Goal: Task Accomplishment & Management: Complete application form

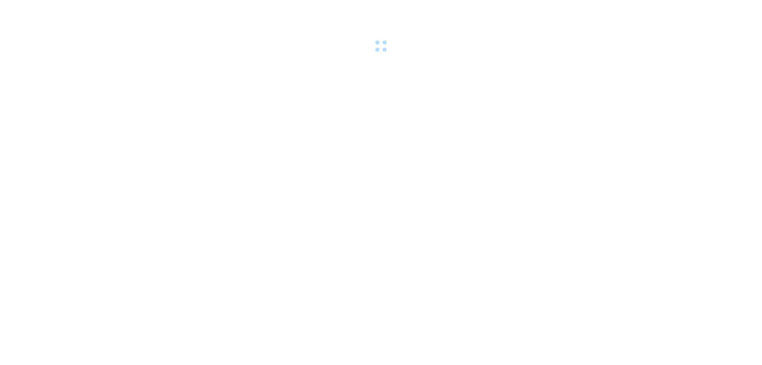
click at [186, 15] on div at bounding box center [381, 27] width 762 height 55
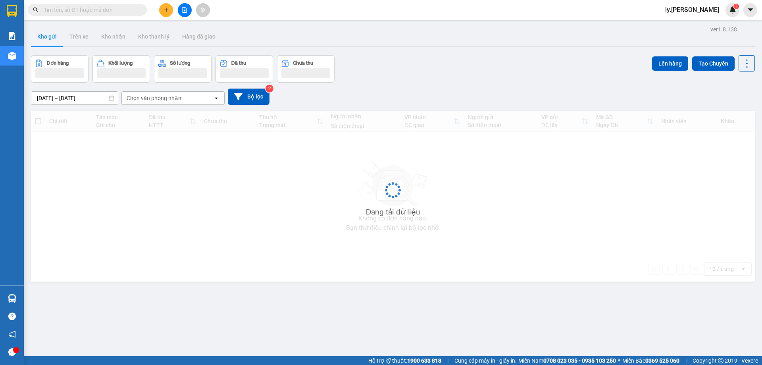
click at [186, 15] on button at bounding box center [185, 10] width 14 height 14
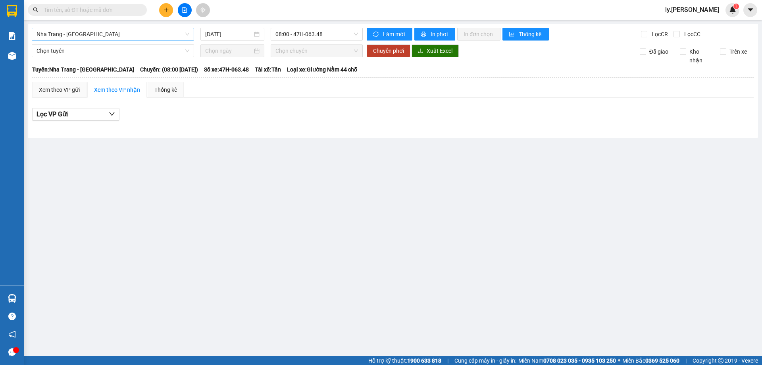
click at [70, 33] on span "Nha Trang - [GEOGRAPHIC_DATA]" at bounding box center [112, 34] width 153 height 12
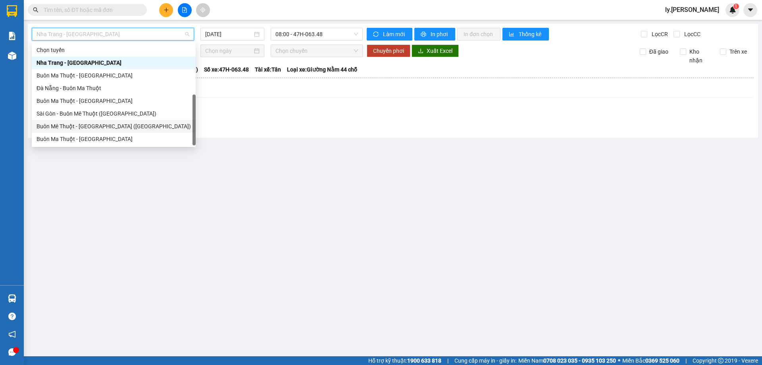
scroll to position [13, 0]
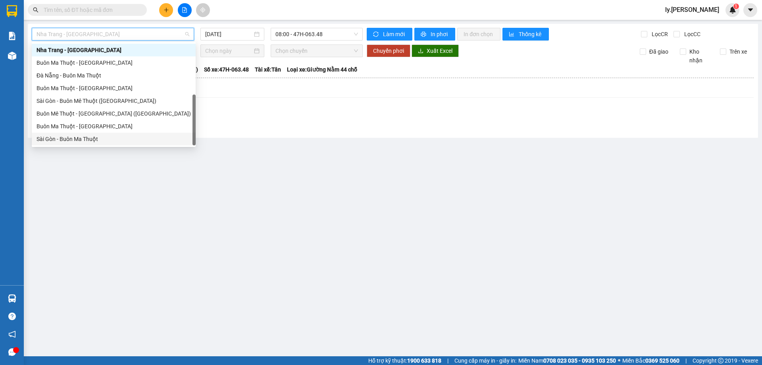
click at [64, 138] on div "Sài Gòn - Buôn Ma Thuột" at bounding box center [113, 138] width 154 height 9
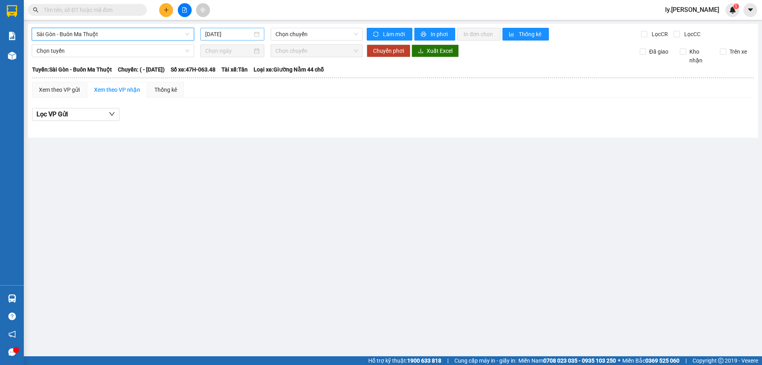
click at [240, 35] on input "[DATE]" at bounding box center [228, 34] width 47 height 9
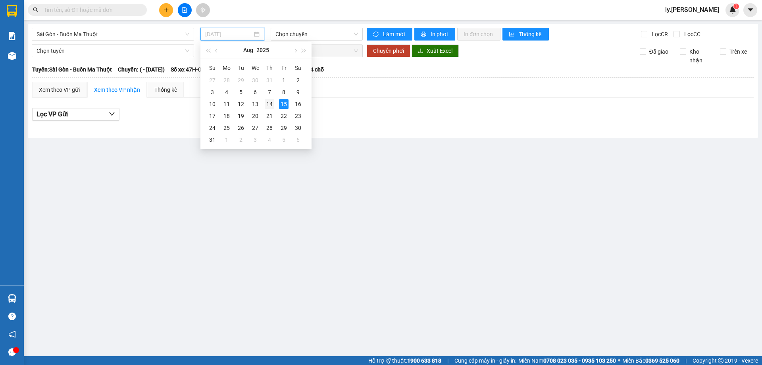
click at [269, 103] on div "14" at bounding box center [270, 104] width 10 height 10
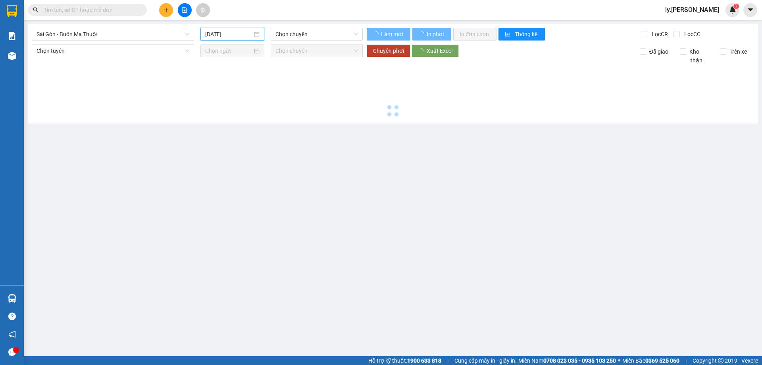
type input "[DATE]"
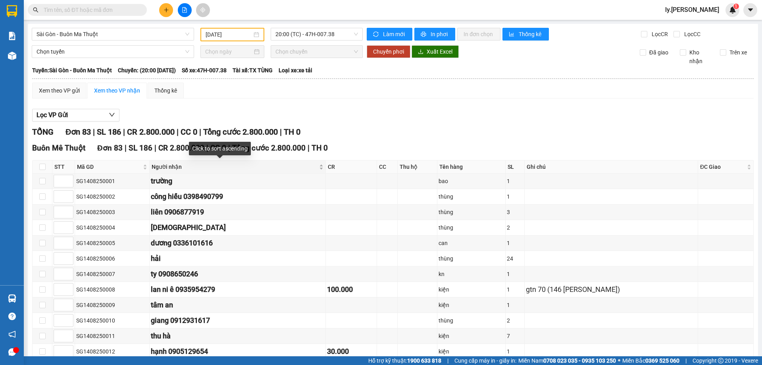
click at [291, 170] on div "Người nhận" at bounding box center [238, 166] width 172 height 9
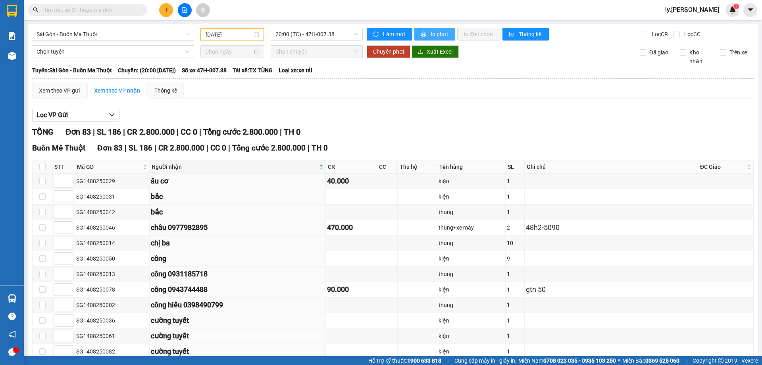
click at [430, 35] on span "In phơi" at bounding box center [439, 34] width 18 height 9
click at [430, 32] on span "In phơi" at bounding box center [439, 34] width 18 height 9
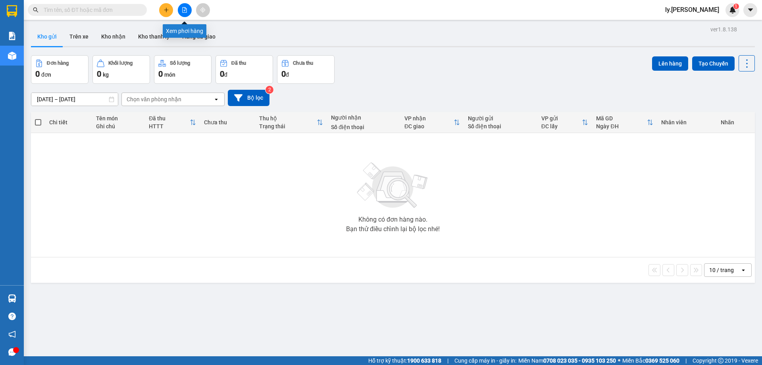
click at [188, 12] on button at bounding box center [185, 10] width 14 height 14
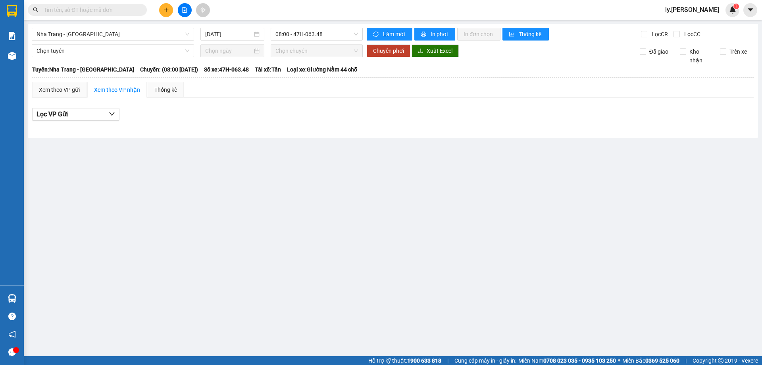
click at [189, 12] on button at bounding box center [185, 10] width 14 height 14
click at [116, 27] on div "Nha Trang - Buôn Ma Thuột 15/08/2025 08:00 - 47H-063.48 Làm mới In phơi In đơn …" at bounding box center [393, 81] width 730 height 114
click at [112, 34] on span "Nha Trang - [GEOGRAPHIC_DATA]" at bounding box center [112, 34] width 153 height 12
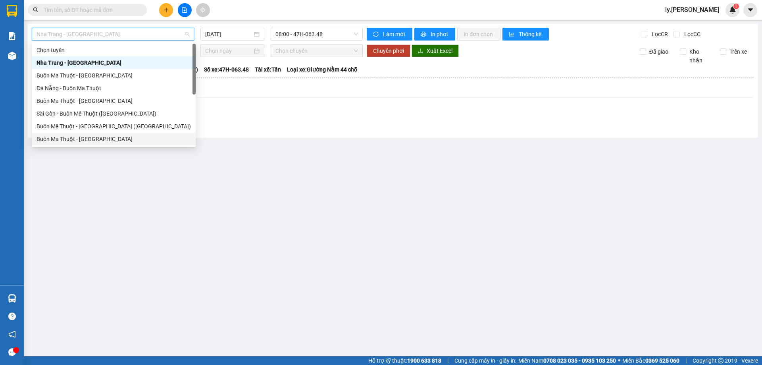
scroll to position [13, 0]
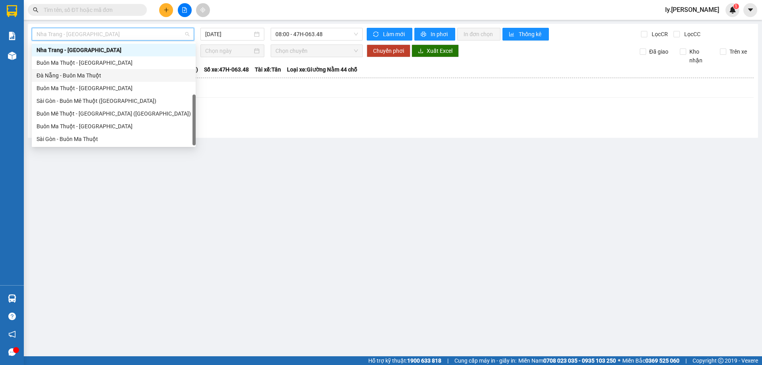
click at [71, 73] on div "Đà Nẵng - Buôn Ma Thuột" at bounding box center [113, 75] width 154 height 9
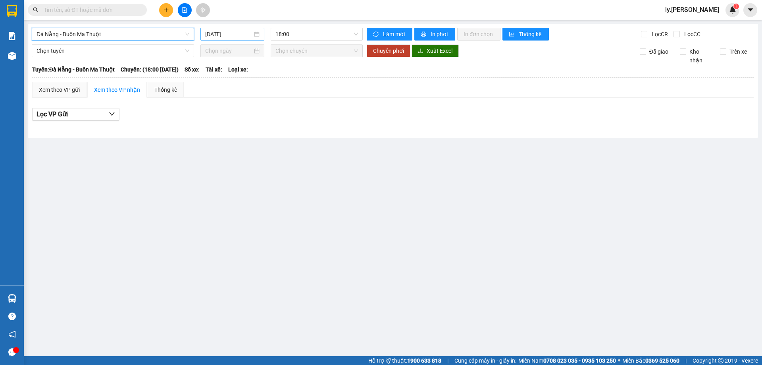
click at [233, 37] on input "[DATE]" at bounding box center [228, 34] width 47 height 9
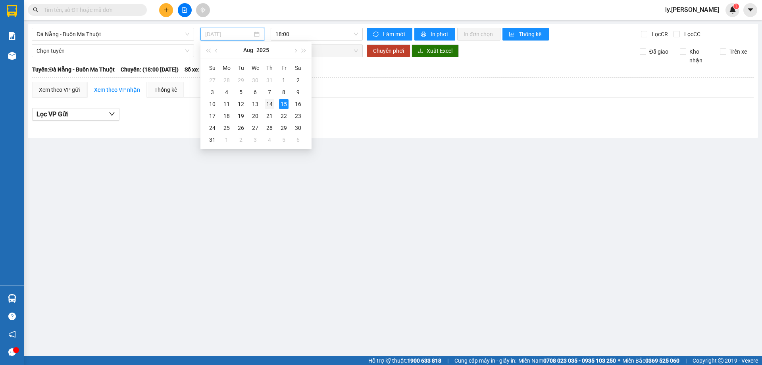
click at [271, 102] on td "14" at bounding box center [269, 104] width 14 height 12
type input "[DATE]"
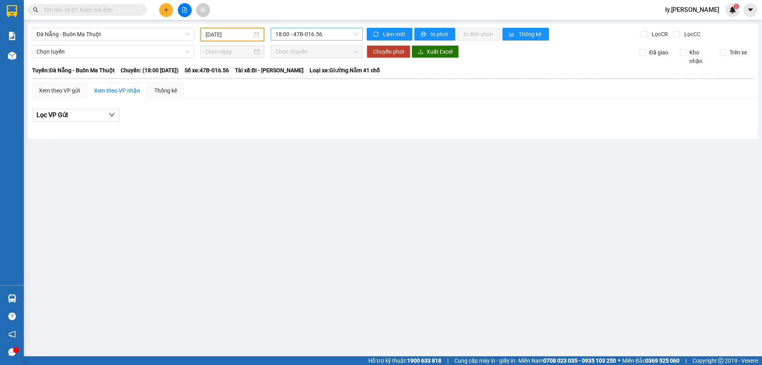
click at [318, 36] on span "18:00 - 47B-016.56" at bounding box center [316, 34] width 83 height 12
click at [308, 73] on div "18:31 - 47B-027.80" at bounding box center [306, 75] width 62 height 9
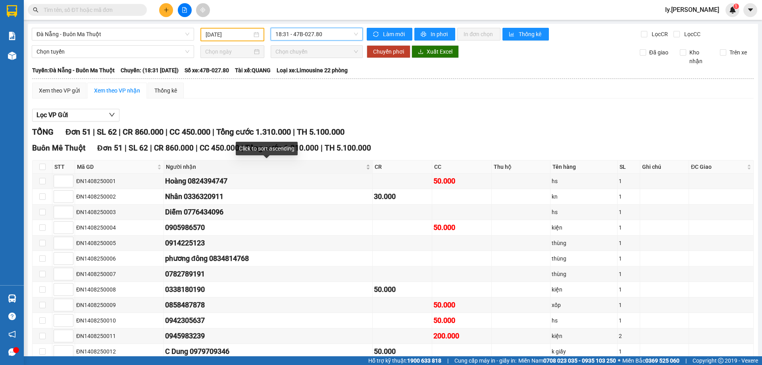
click at [369, 167] on div "Người nhận" at bounding box center [268, 166] width 204 height 9
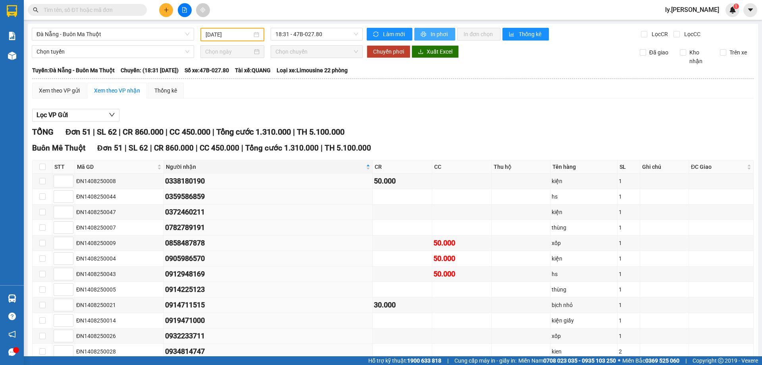
click at [419, 31] on button "In phơi" at bounding box center [434, 34] width 41 height 13
click at [433, 35] on span "In phơi" at bounding box center [439, 34] width 18 height 9
click at [165, 11] on icon "plus" at bounding box center [166, 10] width 6 height 6
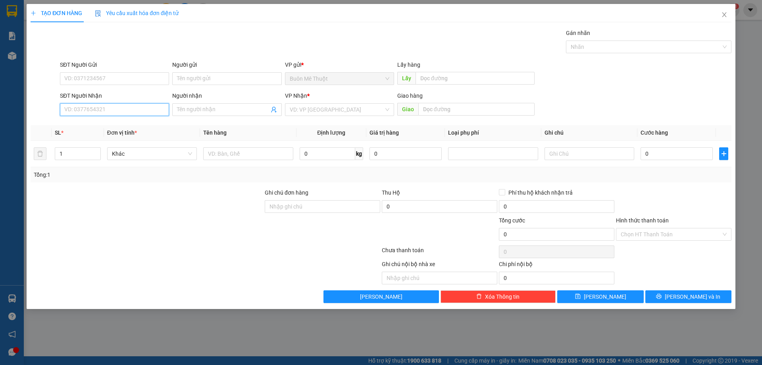
click at [115, 108] on input "SĐT Người Nhận" at bounding box center [114, 109] width 109 height 13
click at [73, 124] on div "0919882225" at bounding box center [115, 125] width 100 height 9
type input "0919882225"
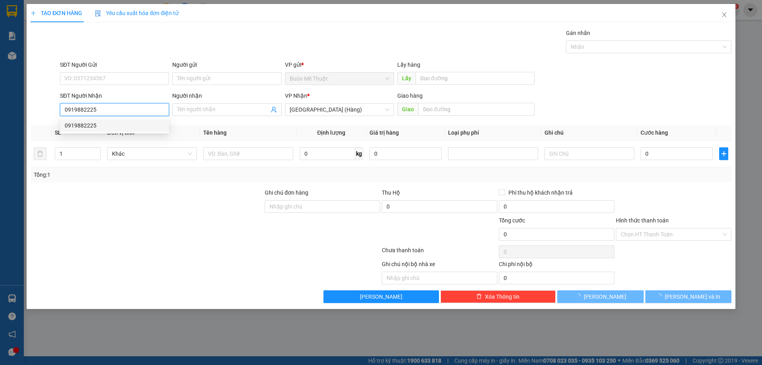
type input "150.000"
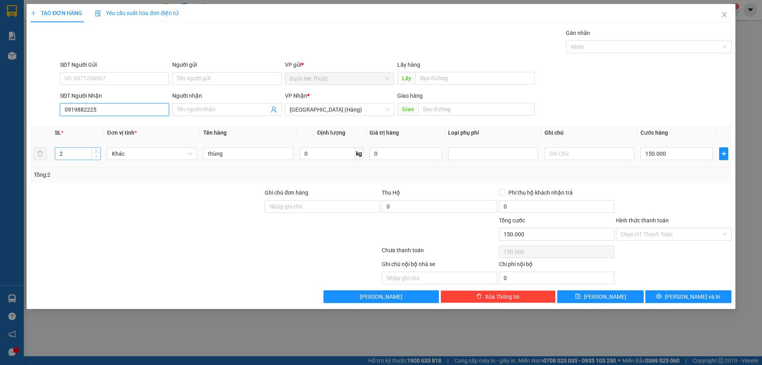
type input "0919882225"
type input "1"
click at [96, 156] on icon "down" at bounding box center [96, 156] width 3 height 3
click at [673, 157] on input "150.000" at bounding box center [676, 153] width 72 height 13
type input "0"
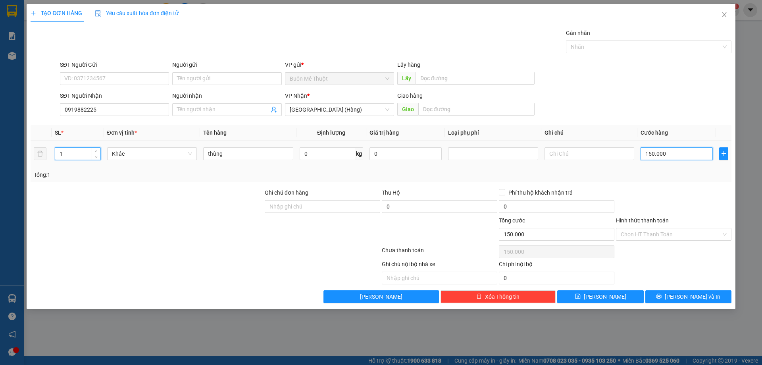
type input "0"
type input "1"
type input "01"
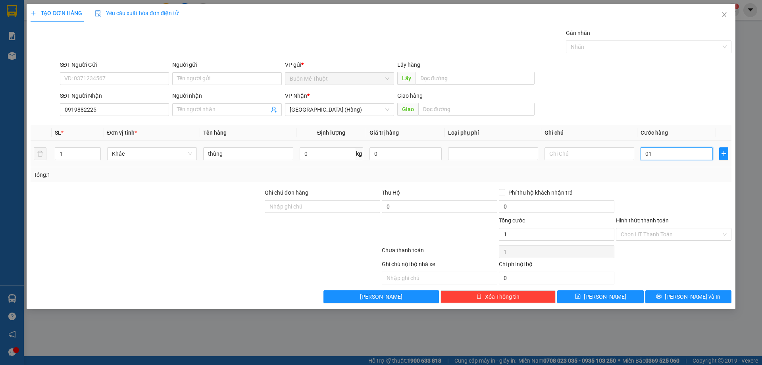
type input "10"
type input "010"
type input "100"
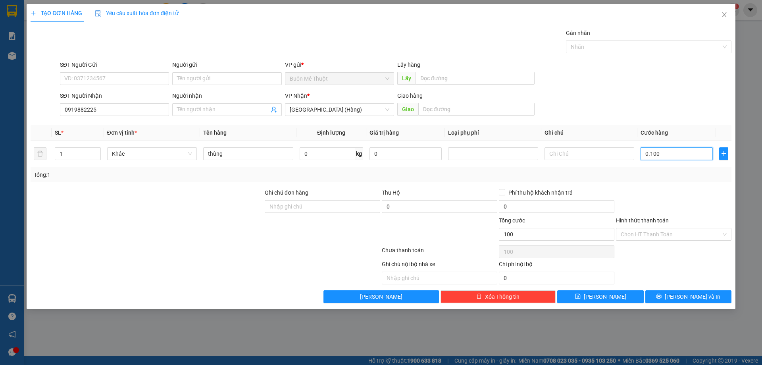
type input "0.100"
type input "100.000"
click at [655, 192] on div at bounding box center [673, 202] width 117 height 28
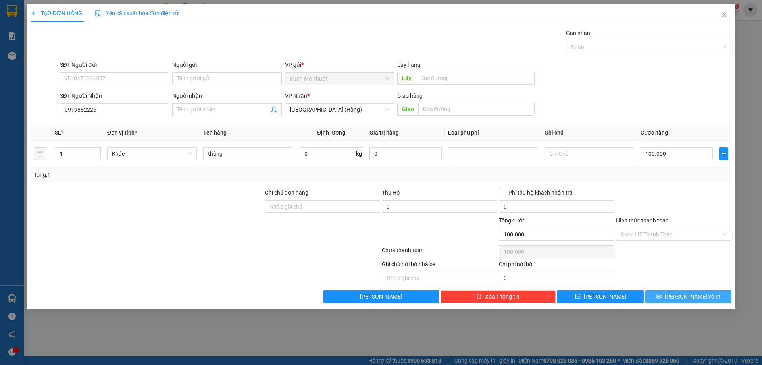
click at [661, 293] on icon "printer" at bounding box center [659, 296] width 6 height 6
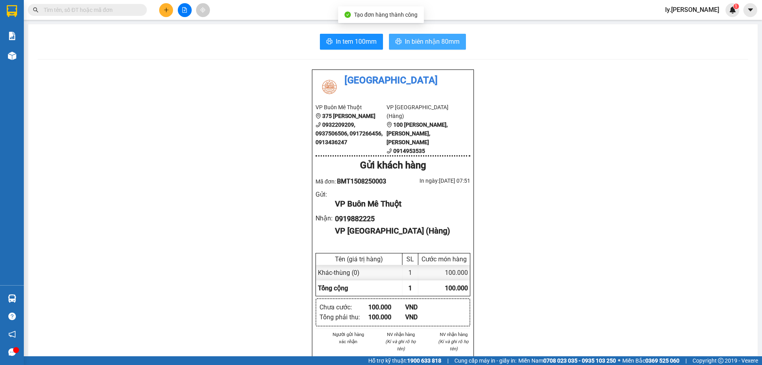
click at [429, 44] on span "In biên nhận 80mm" at bounding box center [432, 41] width 55 height 10
